Goal: Check status: Check status

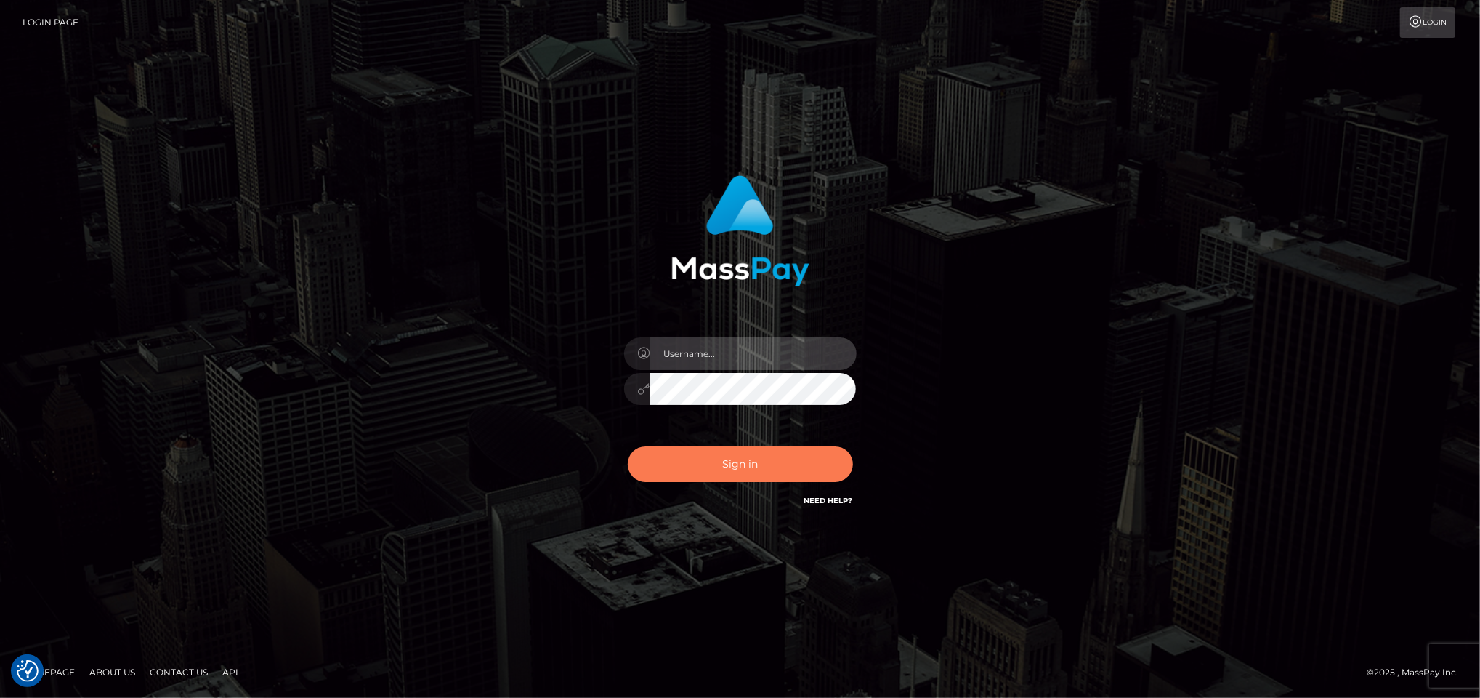
type input "Marcopolo"
click at [721, 461] on button "Sign in" at bounding box center [740, 464] width 225 height 36
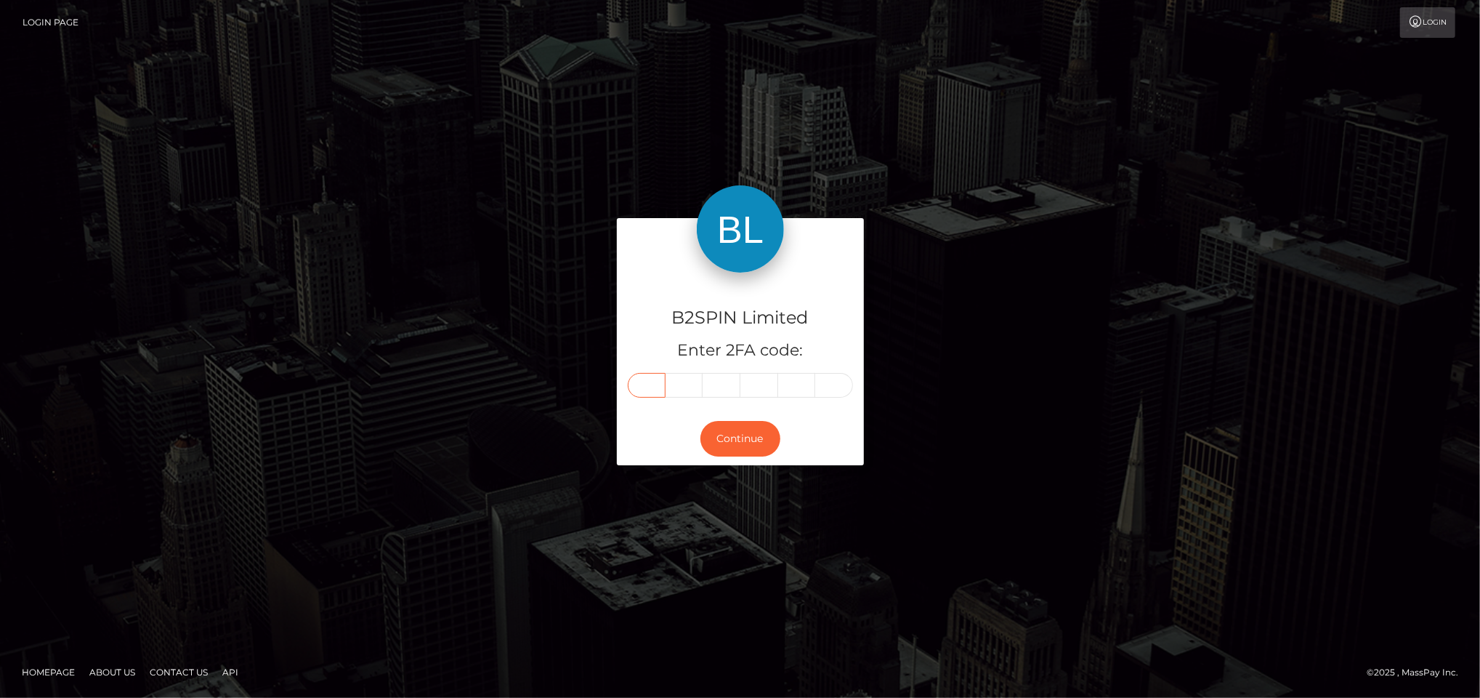
paste input "3"
type input "3"
type input "4"
type input "0"
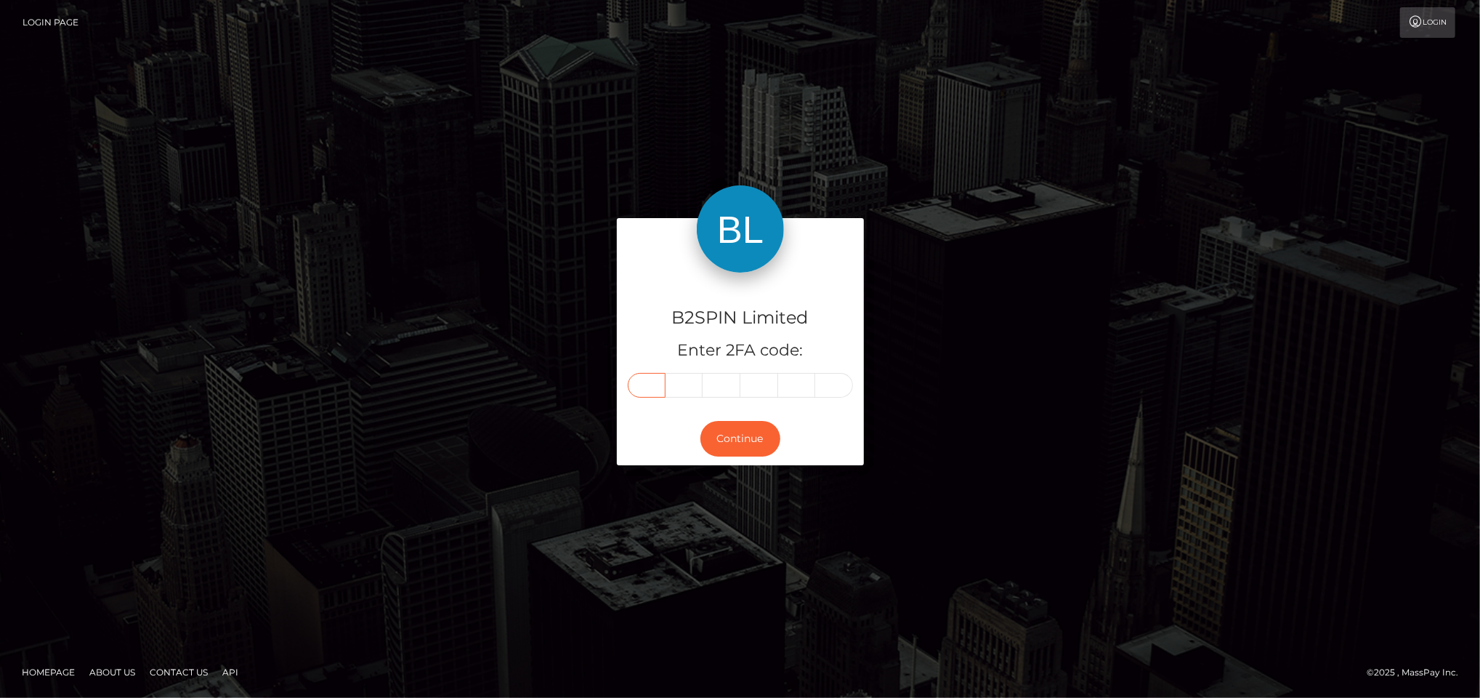
type input "1"
type input "9"
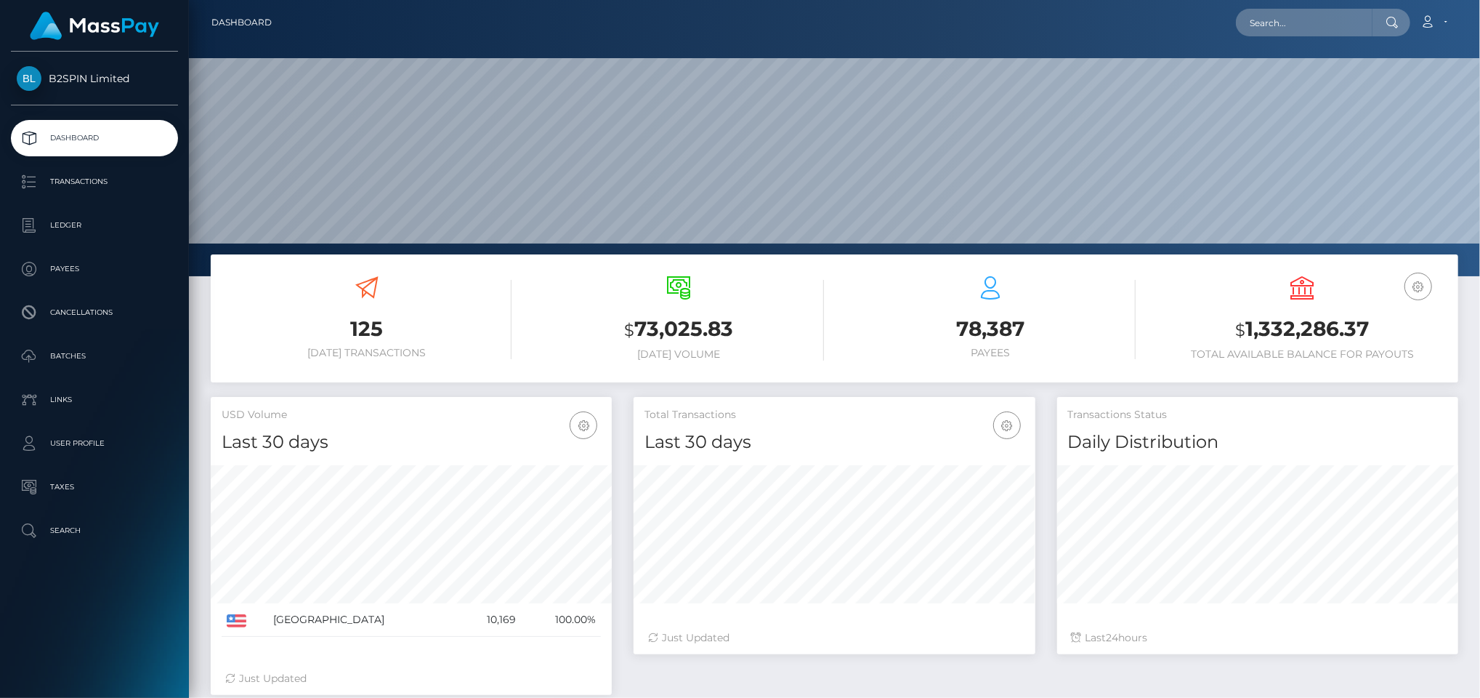
scroll to position [257, 402]
drag, startPoint x: 1245, startPoint y: 323, endPoint x: 1378, endPoint y: 330, distance: 133.1
click at [1378, 330] on h3 "$ 1,332,286.37" at bounding box center [1302, 330] width 290 height 30
copy h3 "1,332,286.37"
